Goal: Transaction & Acquisition: Purchase product/service

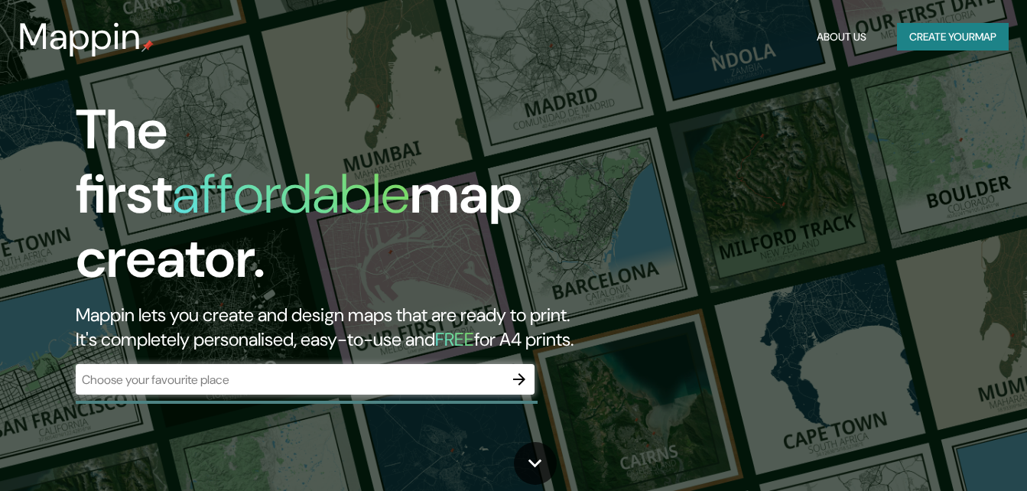
drag, startPoint x: 0, startPoint y: 0, endPoint x: 581, endPoint y: 222, distance: 622.3
click at [581, 222] on h1 "The first affordable map creator." at bounding box center [333, 200] width 514 height 205
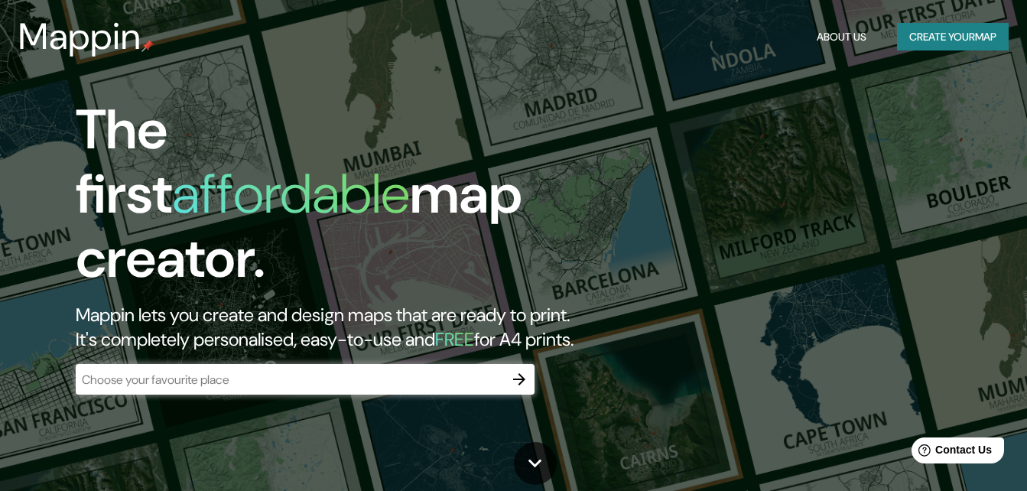
click at [919, 40] on button "Create your map" at bounding box center [953, 37] width 112 height 28
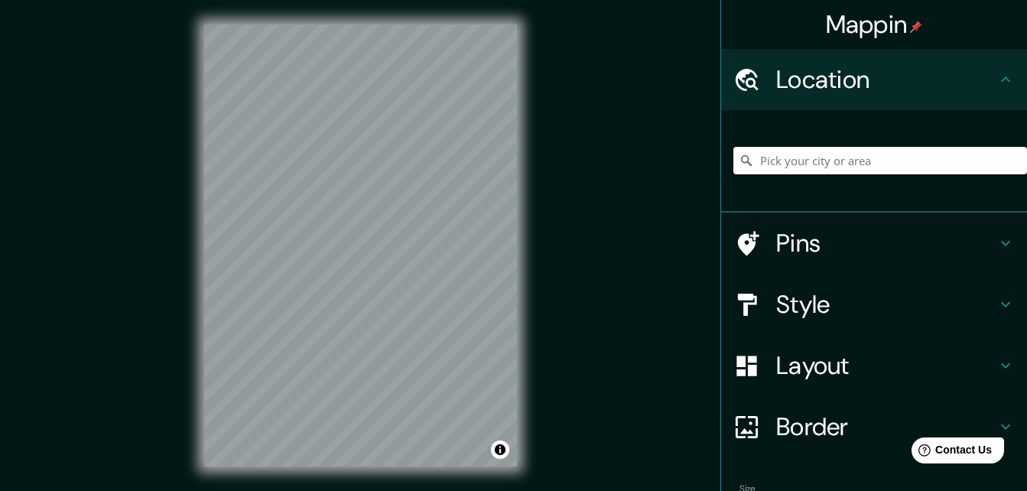
click at [811, 158] on input "Pick your city or area" at bounding box center [881, 161] width 294 height 28
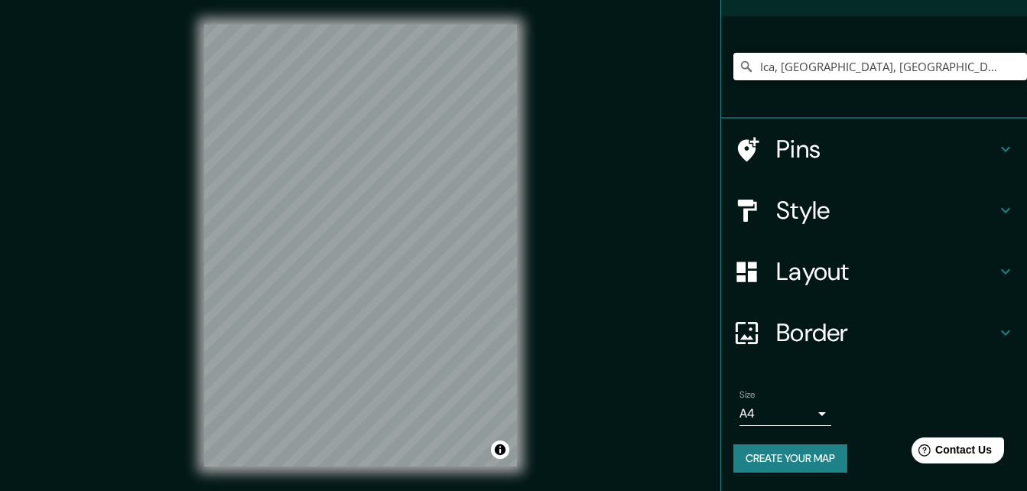
scroll to position [24, 0]
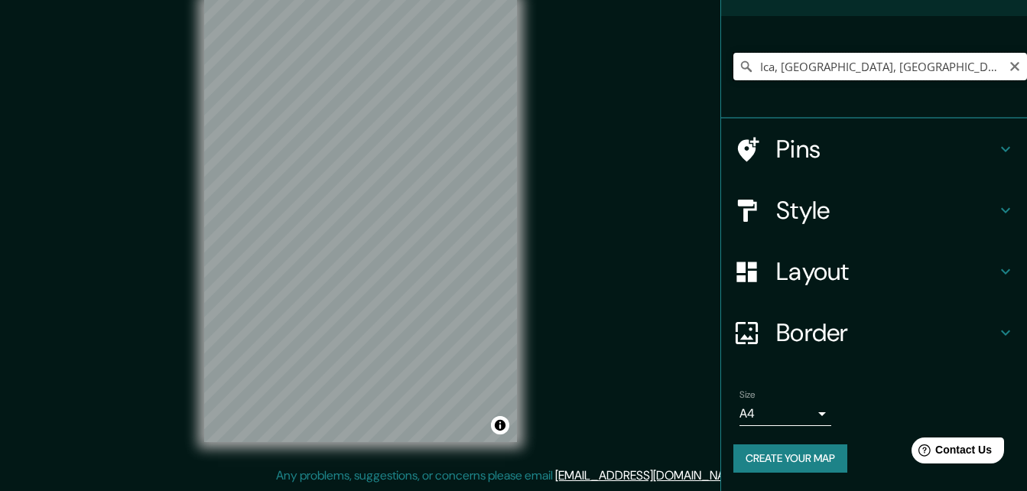
click at [793, 68] on input "Ica, [GEOGRAPHIC_DATA], [GEOGRAPHIC_DATA]" at bounding box center [881, 67] width 294 height 28
click at [936, 66] on input "Ica, [GEOGRAPHIC_DATA], [GEOGRAPHIC_DATA]" at bounding box center [881, 67] width 294 height 28
drag, startPoint x: 848, startPoint y: 68, endPoint x: 647, endPoint y: 73, distance: 200.5
click at [651, 71] on div "Mappin Location [GEOGRAPHIC_DATA], [GEOGRAPHIC_DATA], [GEOGRAPHIC_DATA] Pins St…" at bounding box center [513, 234] width 1027 height 516
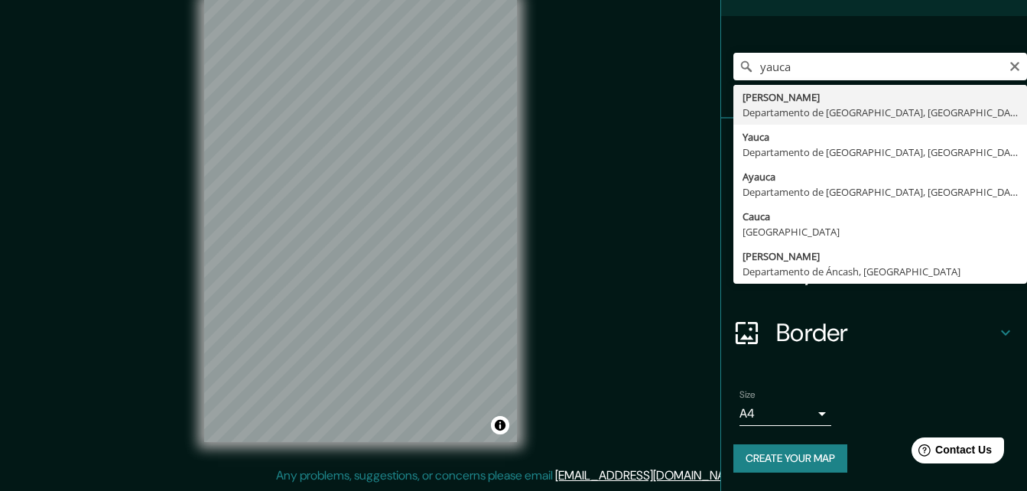
type input "[PERSON_NAME], [GEOGRAPHIC_DATA], [GEOGRAPHIC_DATA]"
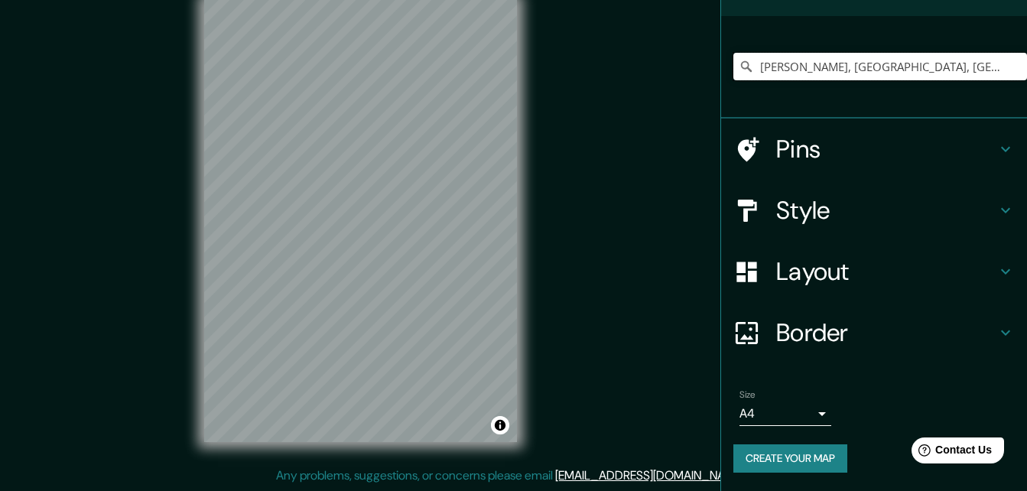
scroll to position [0, 0]
click at [584, 217] on div "Mappin Location [GEOGRAPHIC_DATA][PERSON_NAME], [GEOGRAPHIC_DATA], [GEOGRAPHIC_…" at bounding box center [513, 234] width 1027 height 516
click at [826, 280] on h4 "Layout" at bounding box center [887, 271] width 220 height 31
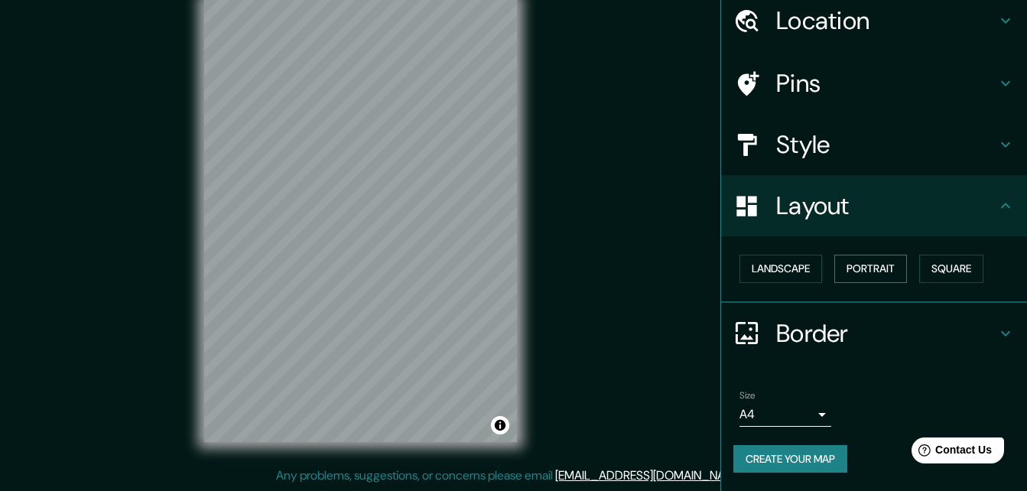
scroll to position [59, 0]
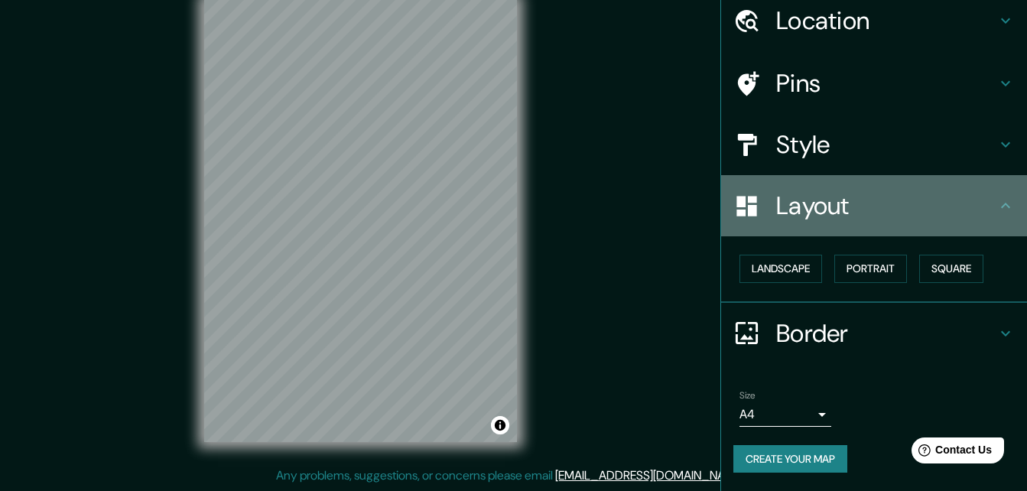
click at [944, 207] on h4 "Layout" at bounding box center [887, 205] width 220 height 31
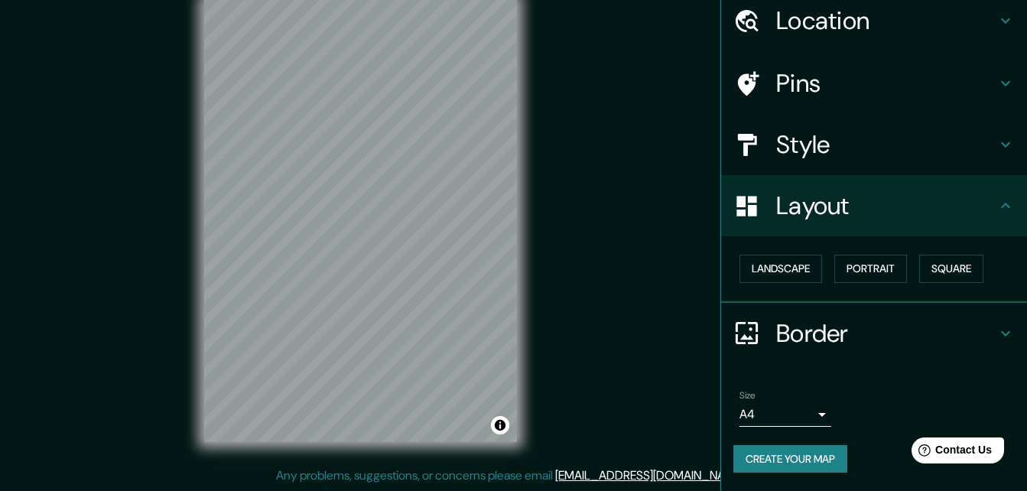
click at [824, 151] on h4 "Style" at bounding box center [887, 144] width 220 height 31
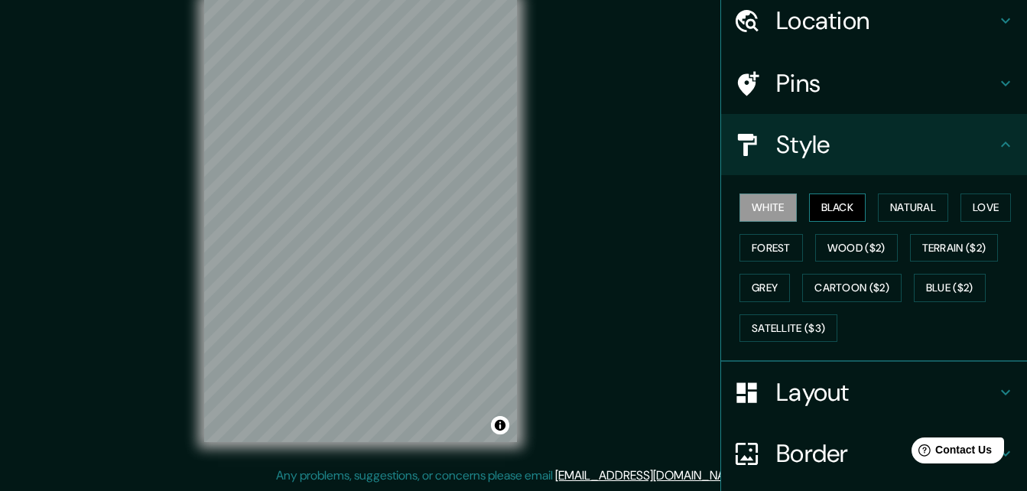
click at [838, 201] on button "Black" at bounding box center [837, 208] width 57 height 28
click at [915, 208] on button "Natural" at bounding box center [913, 208] width 70 height 28
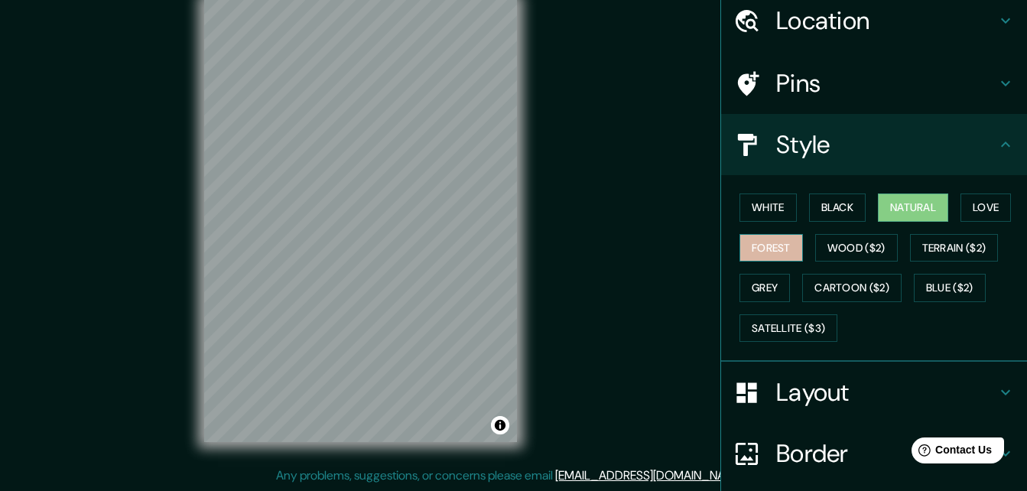
click at [776, 245] on button "Forest" at bounding box center [771, 248] width 63 height 28
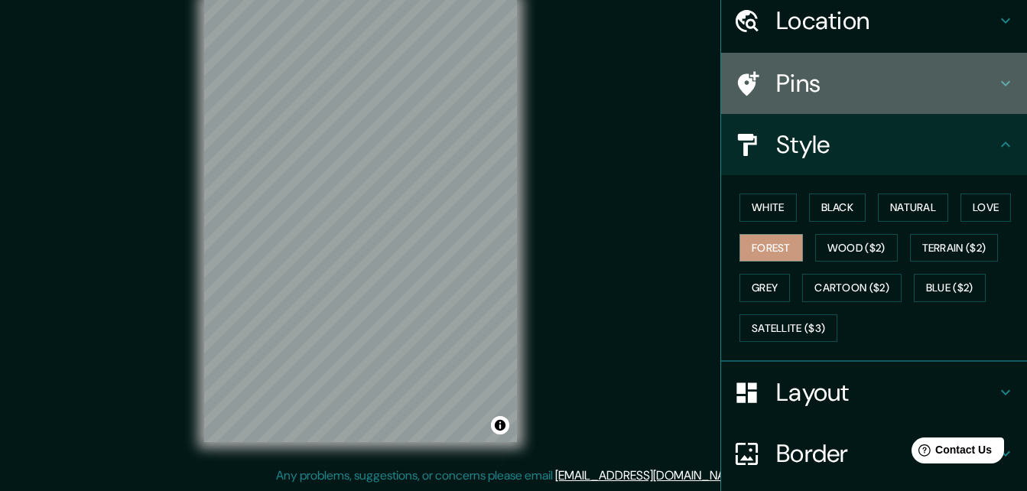
click at [883, 93] on h4 "Pins" at bounding box center [887, 83] width 220 height 31
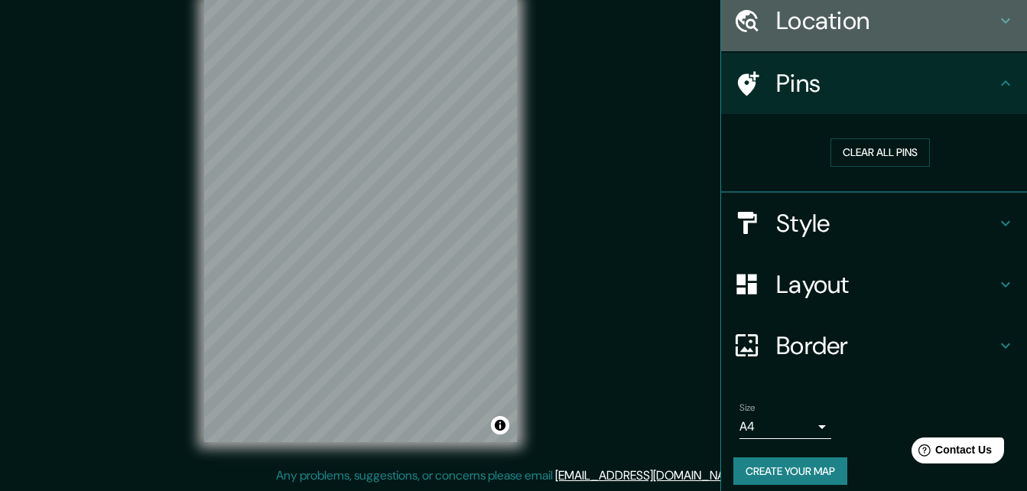
click at [930, 43] on div "Location" at bounding box center [874, 20] width 306 height 61
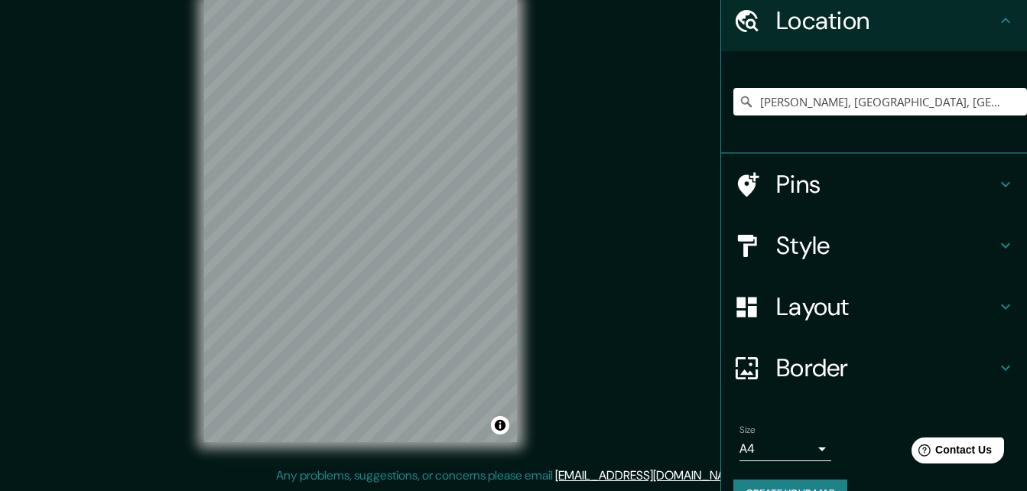
click at [154, 199] on div "Mappin Location [GEOGRAPHIC_DATA][PERSON_NAME], [GEOGRAPHIC_DATA], [GEOGRAPHIC_…" at bounding box center [513, 234] width 1027 height 516
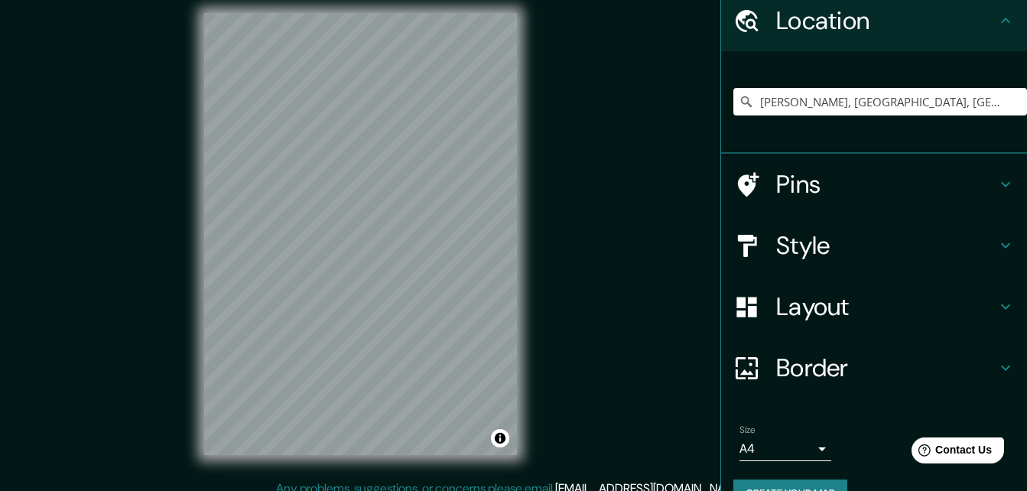
scroll to position [8, 0]
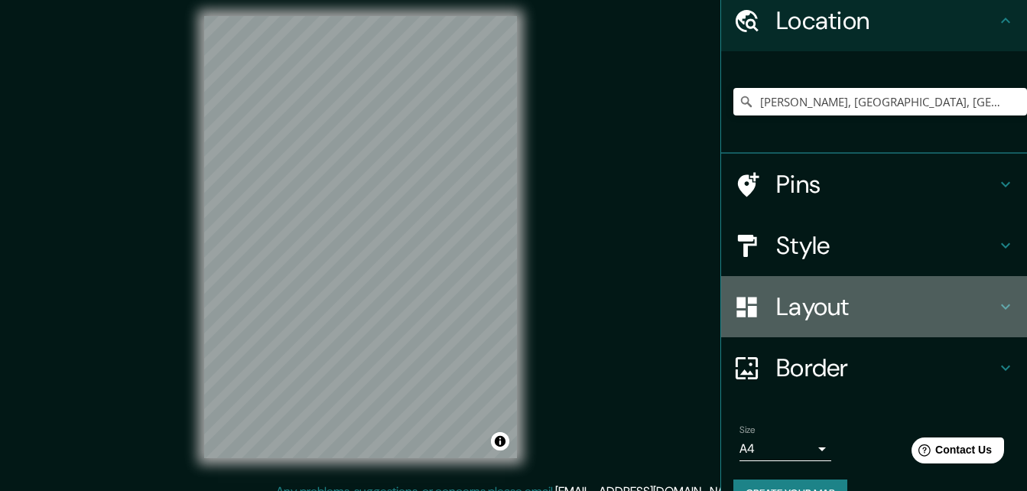
click at [822, 302] on h4 "Layout" at bounding box center [887, 306] width 220 height 31
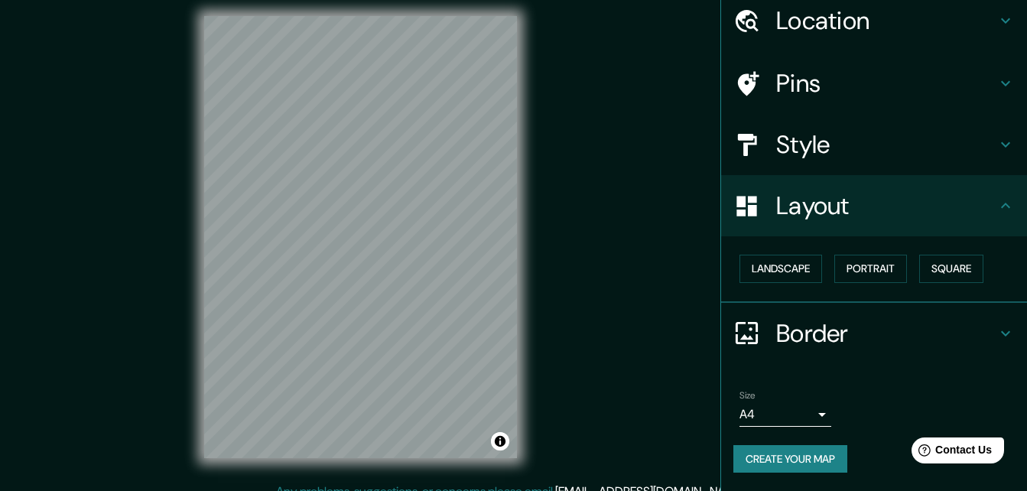
click at [820, 151] on h4 "Style" at bounding box center [887, 144] width 220 height 31
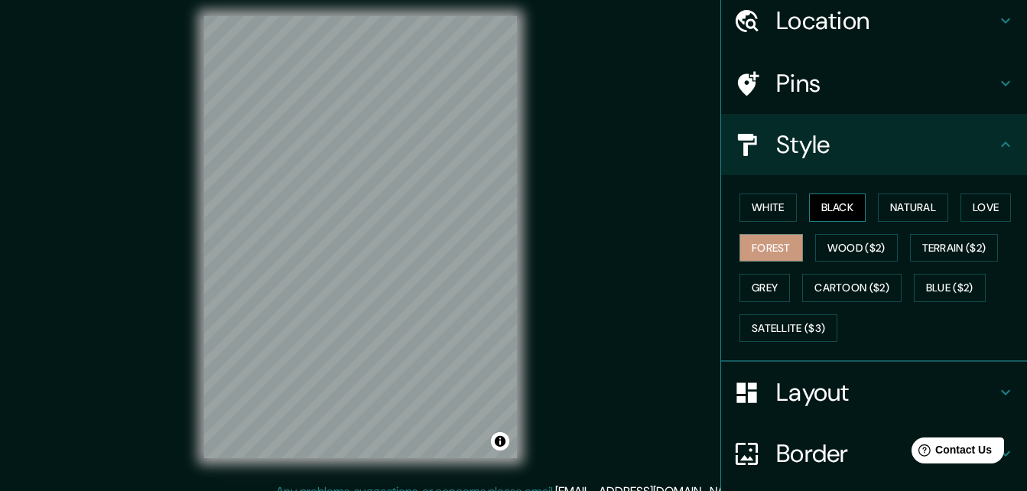
click at [848, 208] on button "Black" at bounding box center [837, 208] width 57 height 28
click at [760, 212] on button "White" at bounding box center [768, 208] width 57 height 28
click at [843, 207] on button "Black" at bounding box center [837, 208] width 57 height 28
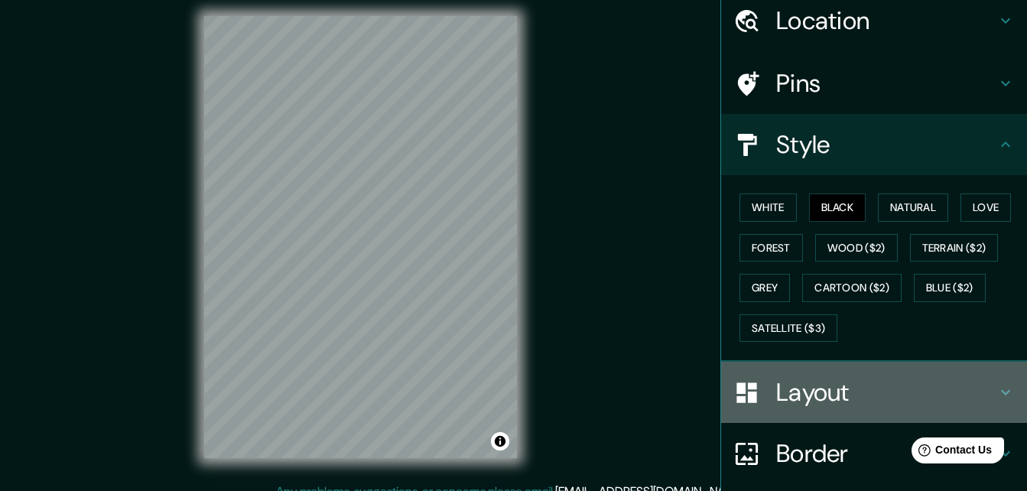
click at [868, 396] on h4 "Layout" at bounding box center [887, 392] width 220 height 31
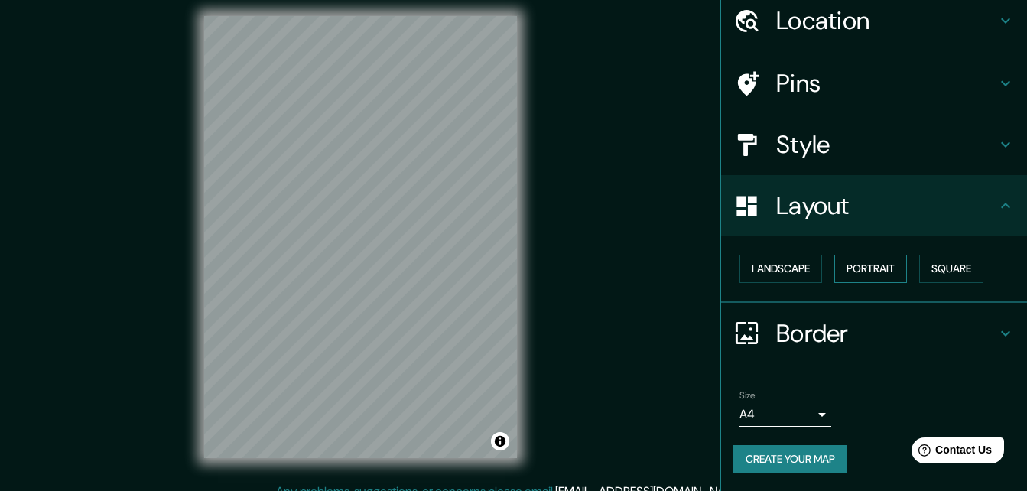
click at [845, 274] on button "Portrait" at bounding box center [871, 269] width 73 height 28
click at [796, 272] on button "Landscape" at bounding box center [781, 269] width 83 height 28
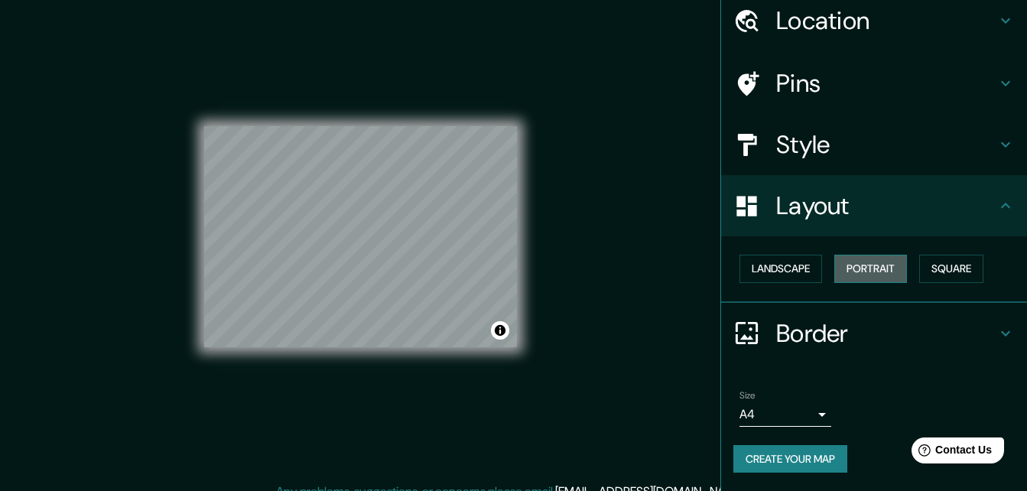
click at [874, 271] on button "Portrait" at bounding box center [871, 269] width 73 height 28
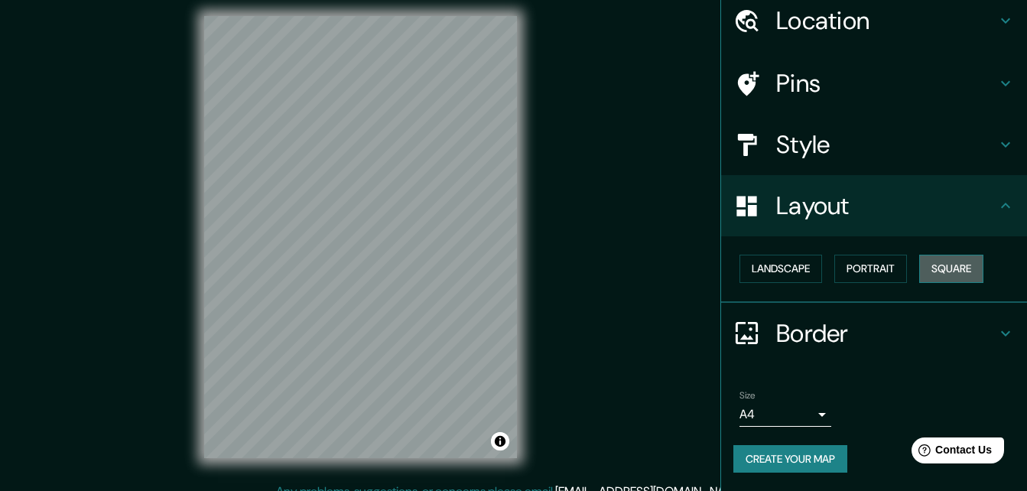
click at [932, 270] on button "Square" at bounding box center [952, 269] width 64 height 28
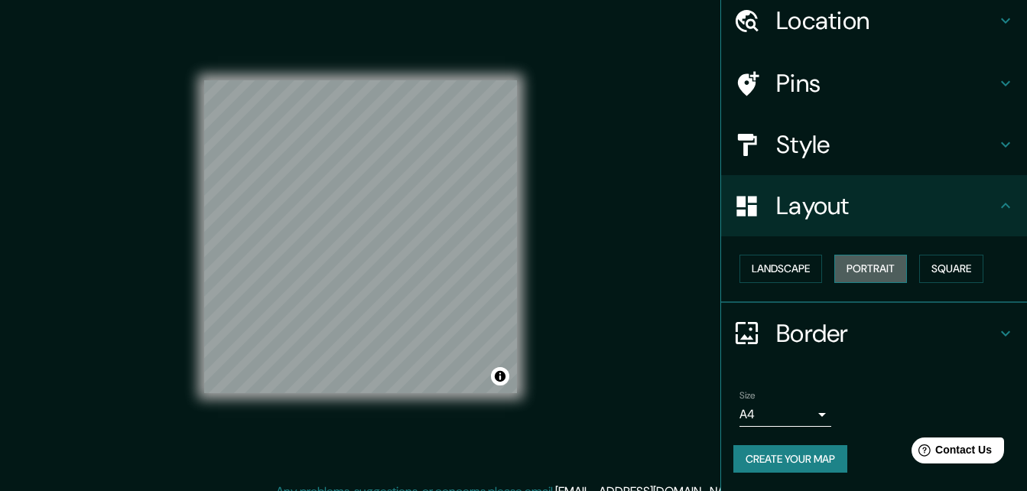
click at [900, 269] on button "Portrait" at bounding box center [871, 269] width 73 height 28
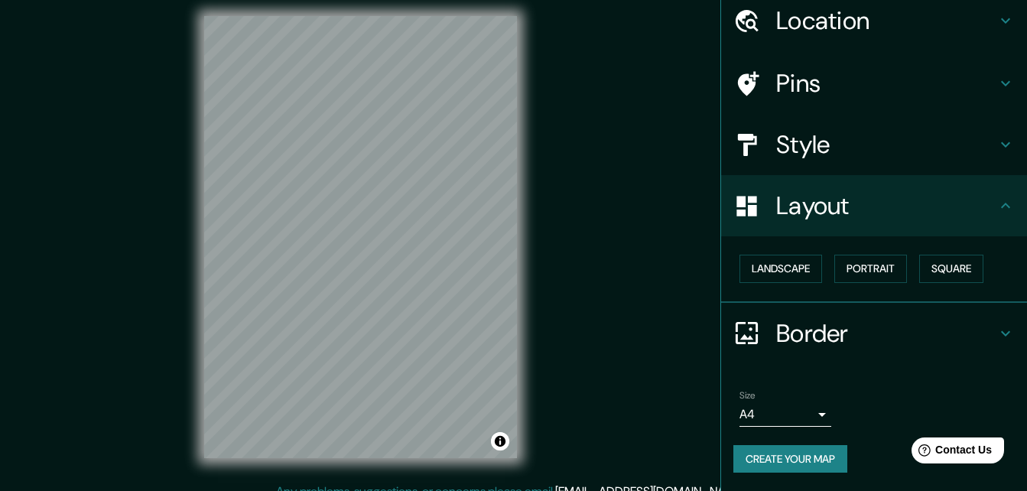
scroll to position [24, 0]
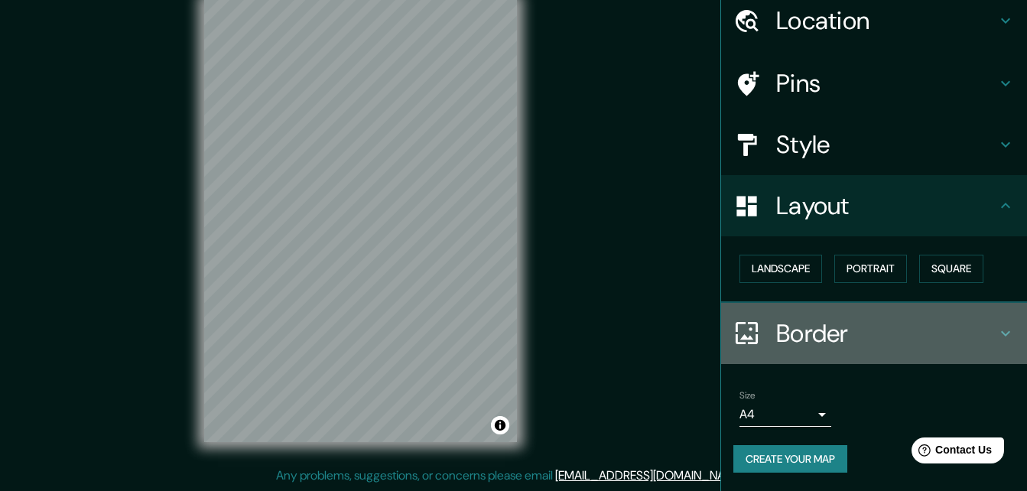
click at [850, 320] on h4 "Border" at bounding box center [887, 333] width 220 height 31
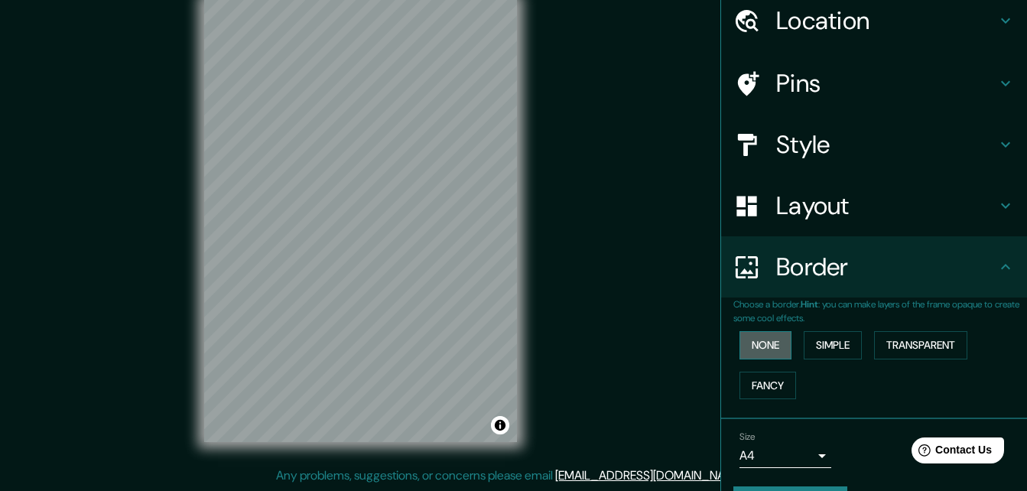
click at [764, 350] on button "None" at bounding box center [766, 345] width 52 height 28
click at [804, 343] on button "Simple" at bounding box center [833, 345] width 58 height 28
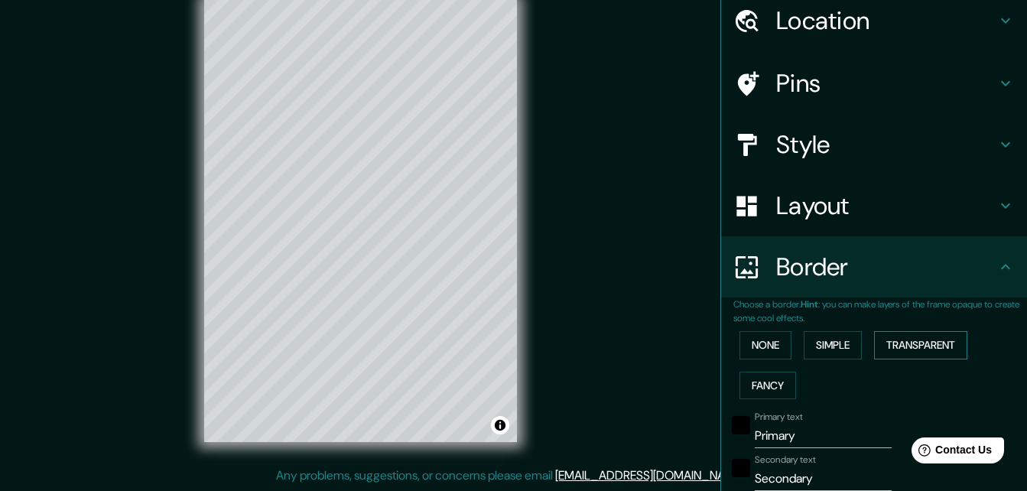
click at [889, 346] on button "Transparent" at bounding box center [920, 345] width 93 height 28
click at [751, 384] on button "Fancy" at bounding box center [768, 386] width 57 height 28
click at [810, 357] on button "Simple" at bounding box center [833, 345] width 58 height 28
click at [764, 354] on button "None" at bounding box center [766, 345] width 52 height 28
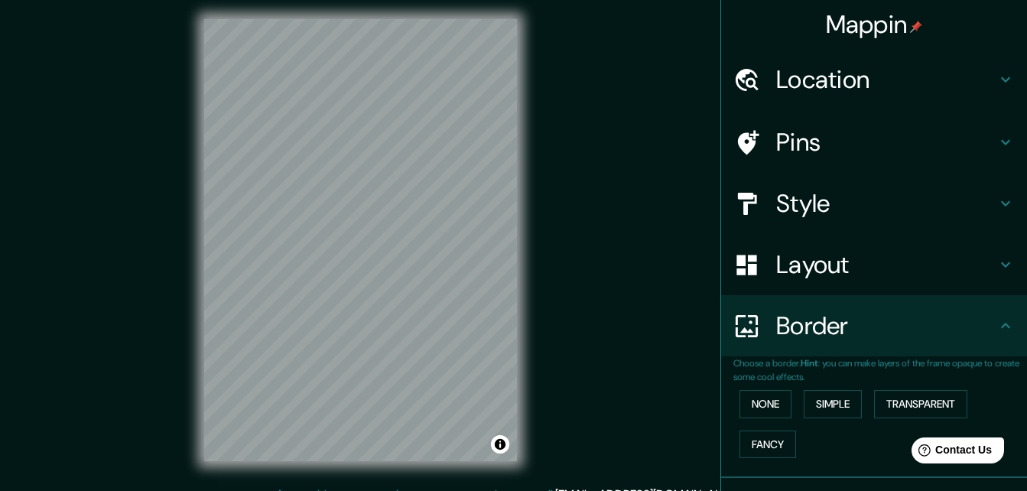
scroll to position [0, 0]
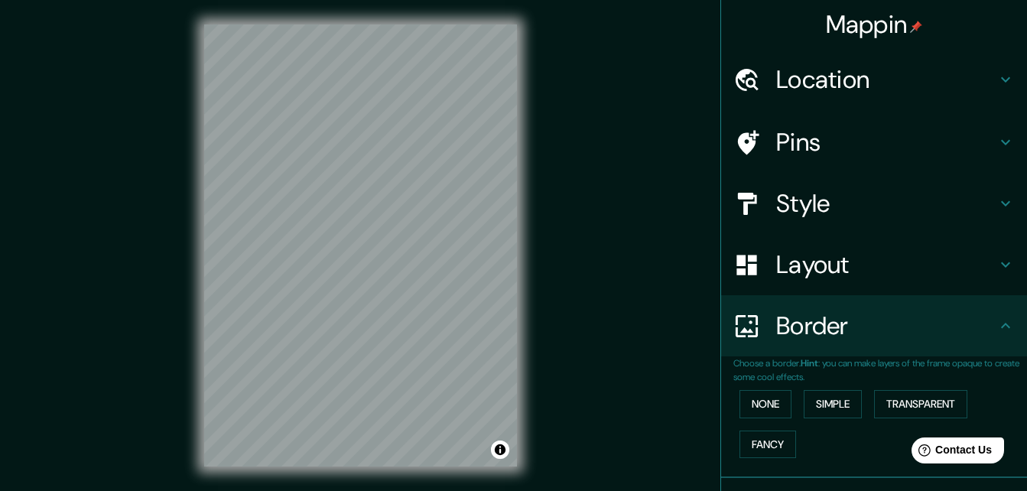
click at [848, 145] on h4 "Pins" at bounding box center [887, 142] width 220 height 31
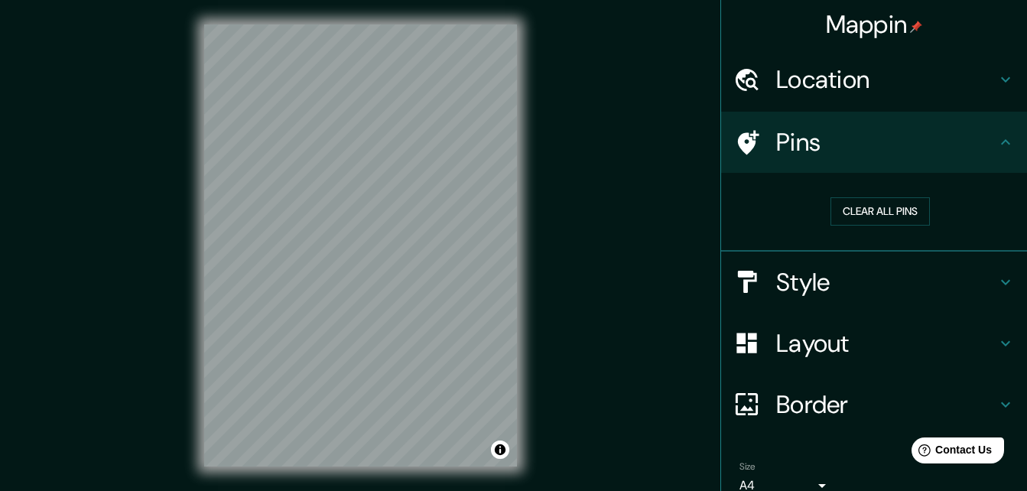
click at [892, 148] on h4 "Pins" at bounding box center [887, 142] width 220 height 31
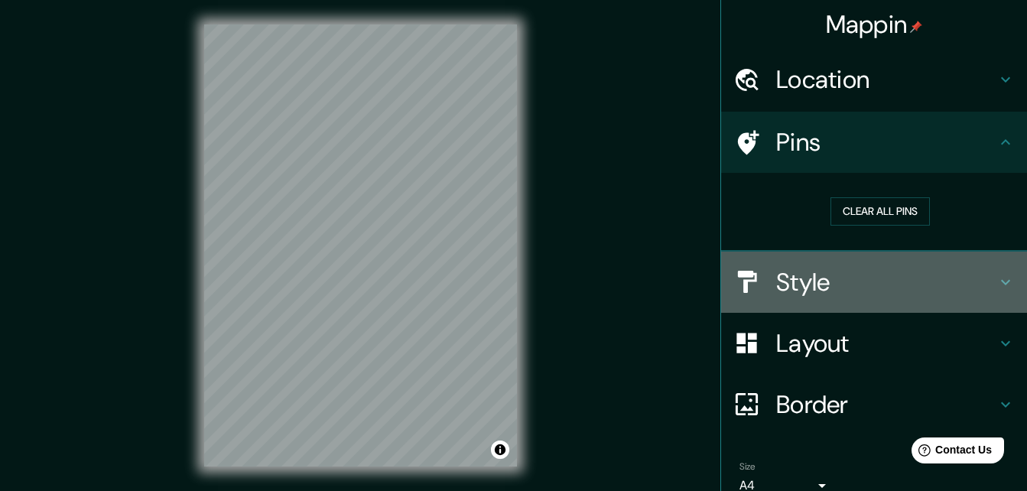
drag, startPoint x: 906, startPoint y: 271, endPoint x: 913, endPoint y: 290, distance: 20.3
click at [907, 271] on h4 "Style" at bounding box center [887, 282] width 220 height 31
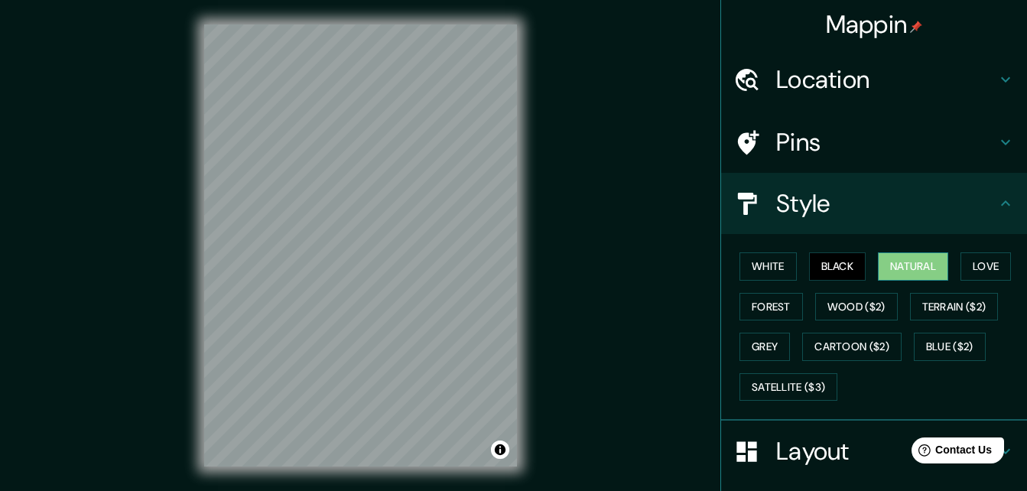
click at [913, 275] on button "Natural" at bounding box center [913, 266] width 70 height 28
drag, startPoint x: 988, startPoint y: 270, endPoint x: 904, endPoint y: 271, distance: 84.2
click at [988, 270] on button "Love" at bounding box center [986, 266] width 50 height 28
click at [837, 269] on button "Black" at bounding box center [837, 266] width 57 height 28
click at [770, 269] on button "White" at bounding box center [768, 266] width 57 height 28
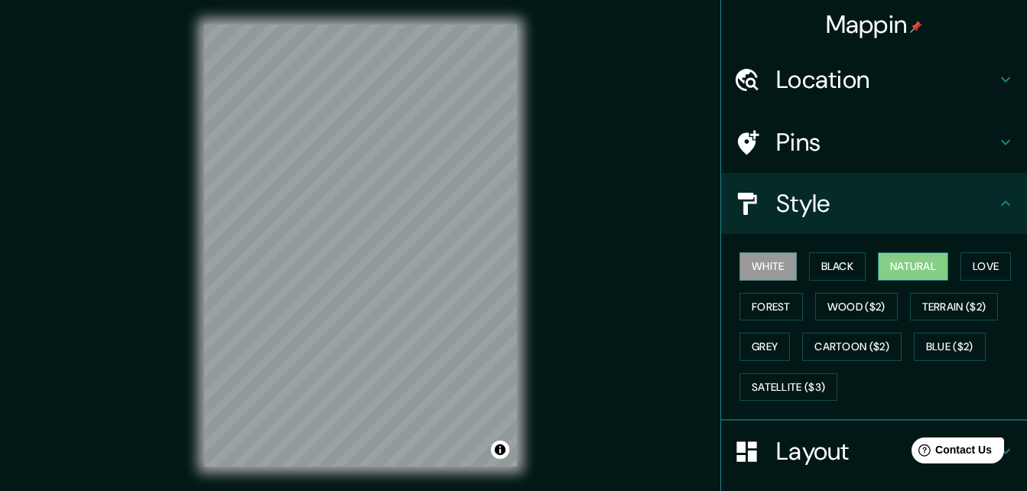
click at [889, 269] on button "Natural" at bounding box center [913, 266] width 70 height 28
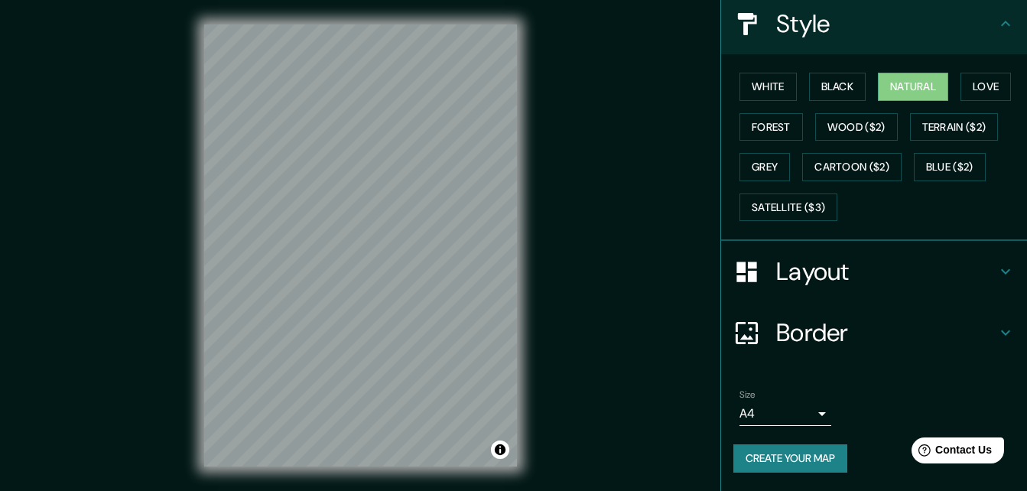
click at [764, 450] on button "Create your map" at bounding box center [791, 458] width 114 height 28
